Goal: Information Seeking & Learning: Learn about a topic

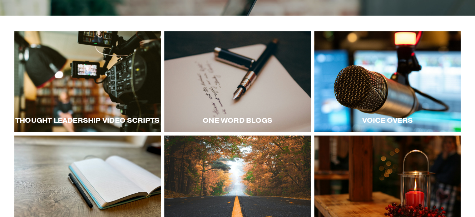
scroll to position [89, 0]
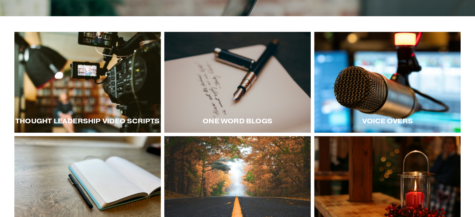
click at [121, 90] on div at bounding box center [87, 82] width 146 height 101
click at [83, 93] on div at bounding box center [87, 82] width 146 height 101
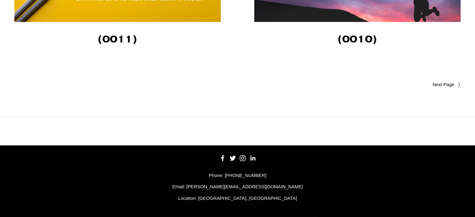
scroll to position [1282, 0]
click at [443, 84] on span "Older Posts" at bounding box center [431, 84] width 46 height 7
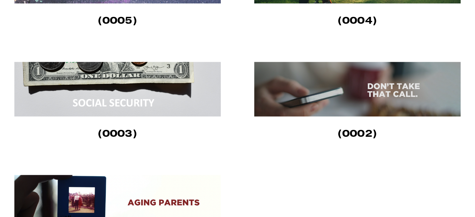
scroll to position [506, 0]
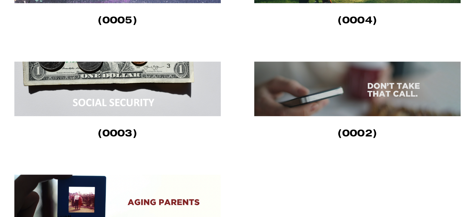
click at [119, 108] on img at bounding box center [117, 88] width 206 height 55
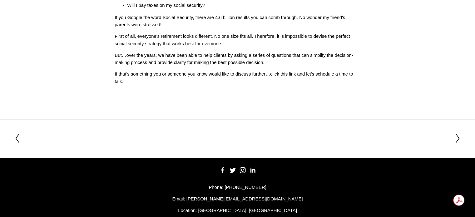
scroll to position [142, 0]
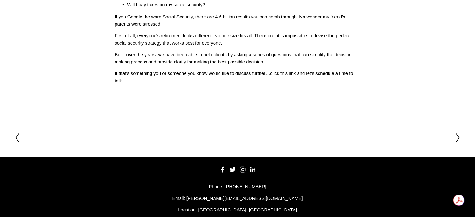
click at [14, 138] on section "Previous Previous Next Next" at bounding box center [237, 138] width 475 height 38
click at [18, 138] on icon at bounding box center [17, 138] width 6 height 10
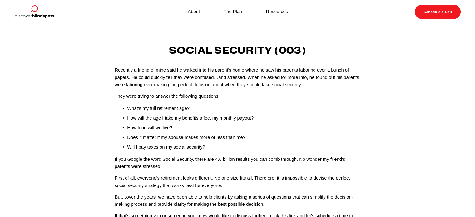
click at [279, 12] on link "Resources" at bounding box center [277, 12] width 22 height 8
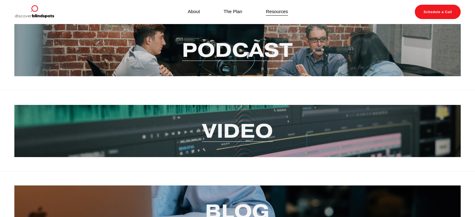
click at [238, 136] on link "Video" at bounding box center [237, 130] width 71 height 25
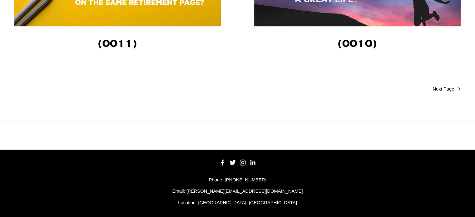
scroll to position [1275, 0]
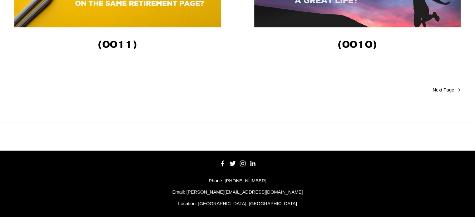
click at [449, 94] on link "Older Posts" at bounding box center [349, 89] width 223 height 7
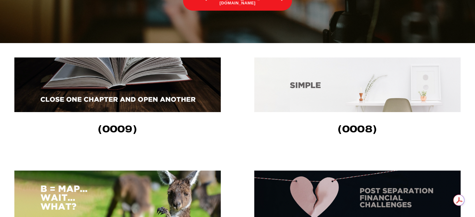
scroll to position [171, 0]
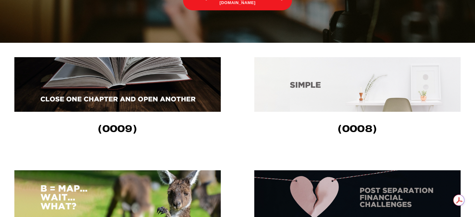
click at [112, 86] on img at bounding box center [117, 84] width 206 height 55
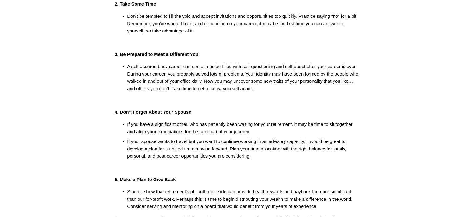
scroll to position [189, 0]
click at [247, 86] on p "A self-assured busy career can sometimes be filled with self-questioning and se…" at bounding box center [243, 78] width 233 height 30
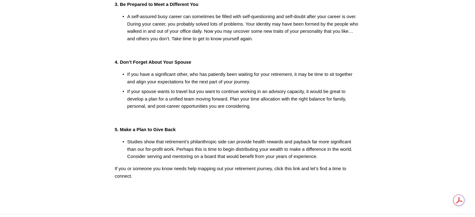
scroll to position [346, 0]
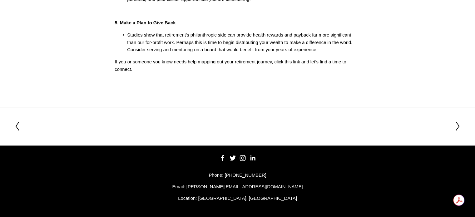
click at [458, 126] on icon at bounding box center [458, 126] width 6 height 10
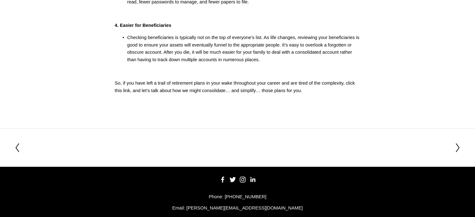
scroll to position [287, 0]
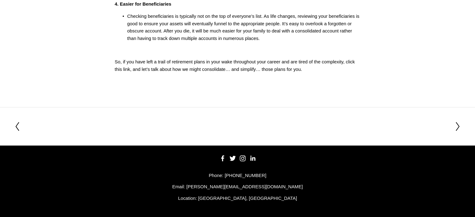
click at [457, 125] on icon at bounding box center [458, 126] width 6 height 10
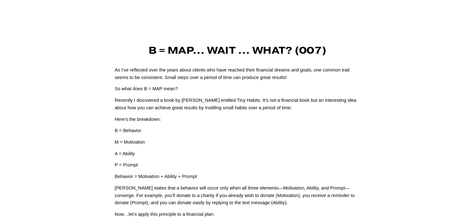
scroll to position [279, 0]
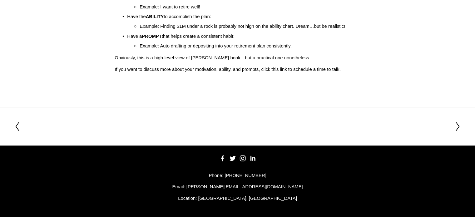
click at [455, 126] on icon at bounding box center [458, 126] width 6 height 10
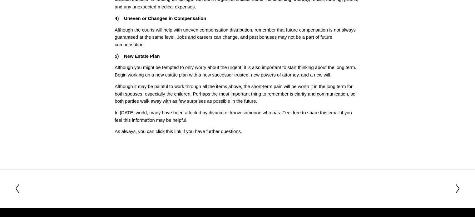
scroll to position [233, 0]
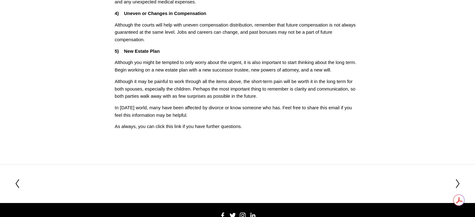
click at [456, 183] on icon at bounding box center [458, 184] width 6 height 10
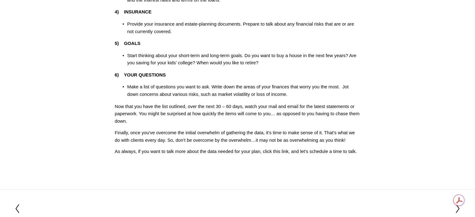
scroll to position [315, 0]
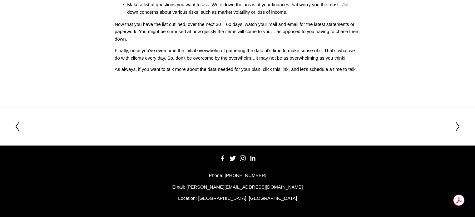
click at [455, 124] on icon at bounding box center [458, 126] width 6 height 10
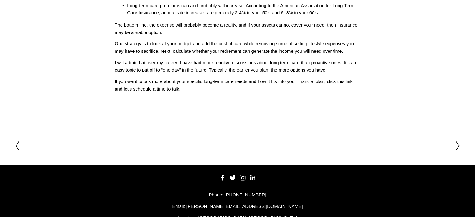
scroll to position [236, 0]
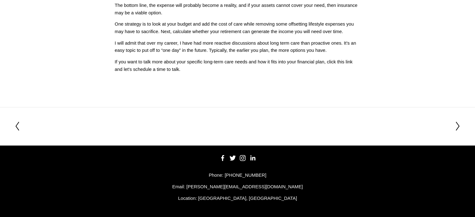
click at [459, 126] on icon at bounding box center [458, 126] width 6 height 10
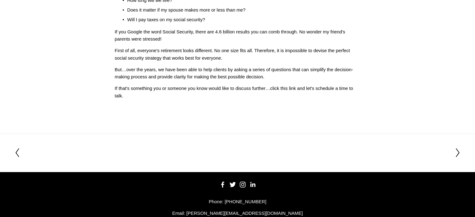
scroll to position [155, 0]
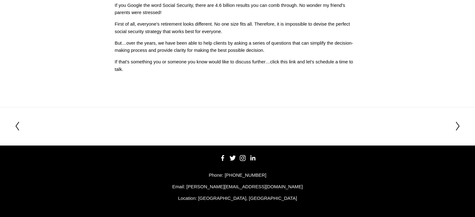
click at [456, 125] on icon at bounding box center [458, 126] width 6 height 10
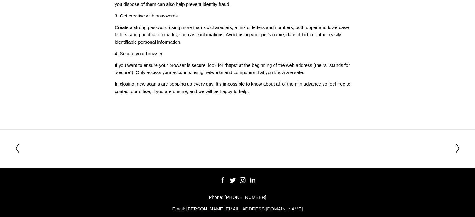
scroll to position [253, 0]
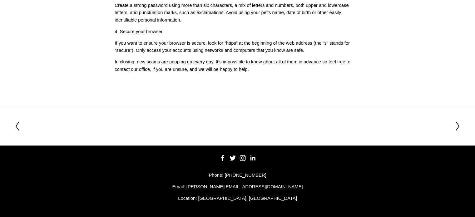
click at [457, 124] on polyline at bounding box center [457, 126] width 3 height 8
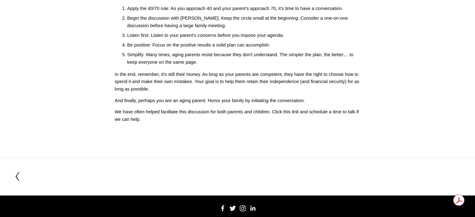
scroll to position [225, 0]
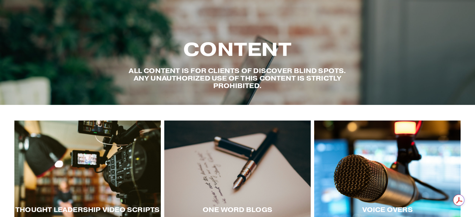
scroll to position [89, 0]
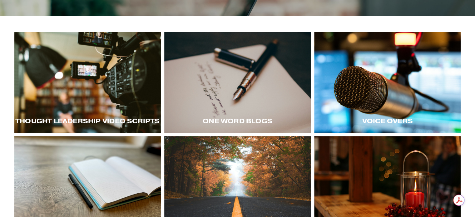
click at [108, 87] on div at bounding box center [87, 82] width 146 height 101
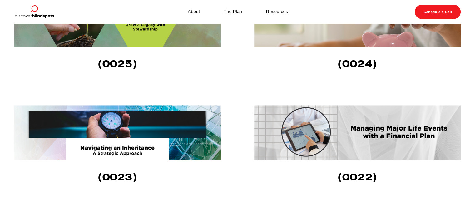
scroll to position [462, 0]
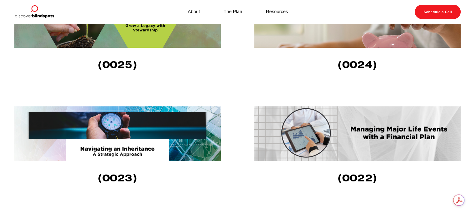
click at [304, 137] on img at bounding box center [357, 133] width 206 height 55
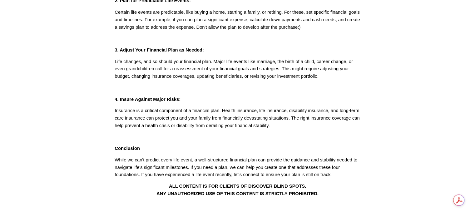
scroll to position [185, 0]
